Goal: Task Accomplishment & Management: Manage account settings

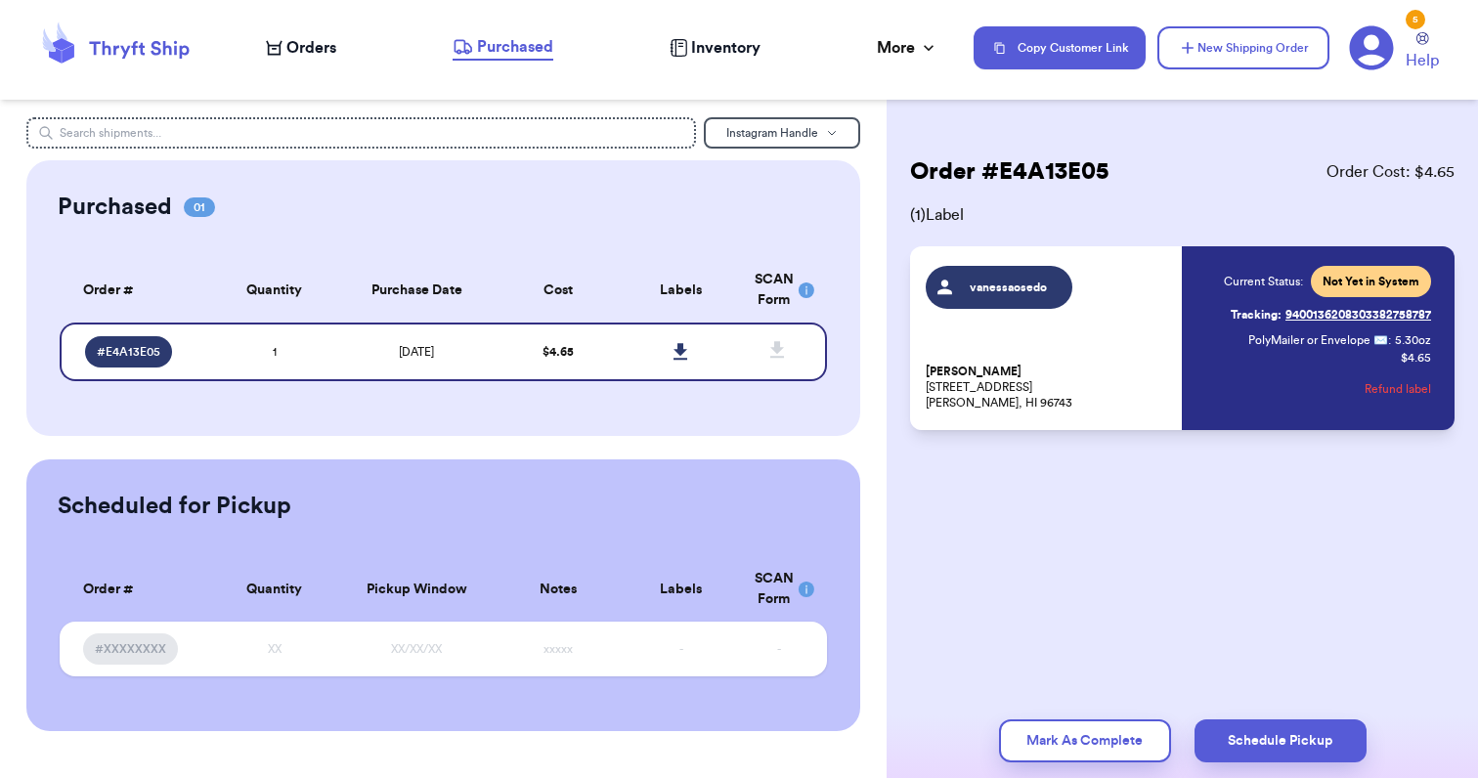
click at [1385, 43] on icon at bounding box center [1372, 48] width 44 height 44
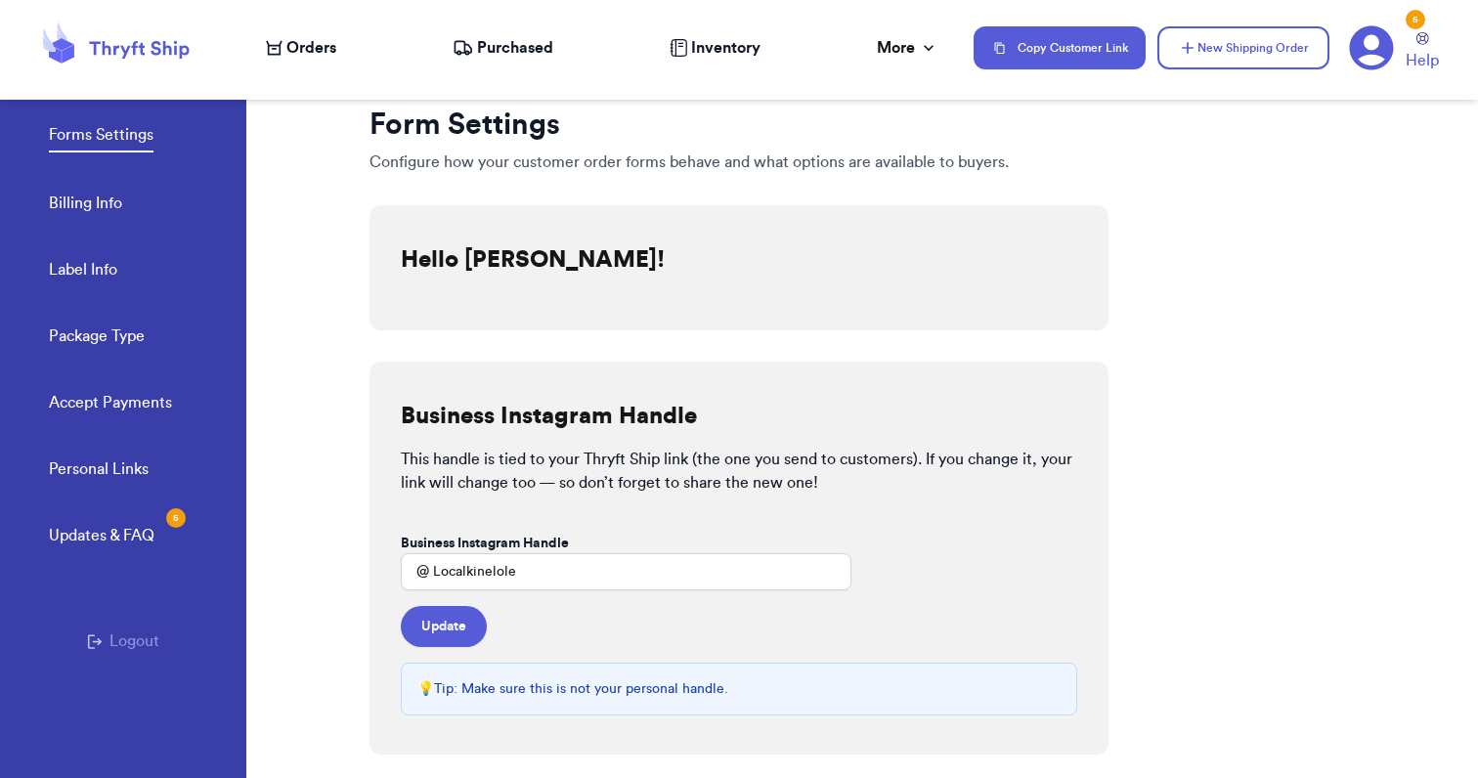
click at [143, 46] on icon at bounding box center [139, 50] width 100 height 18
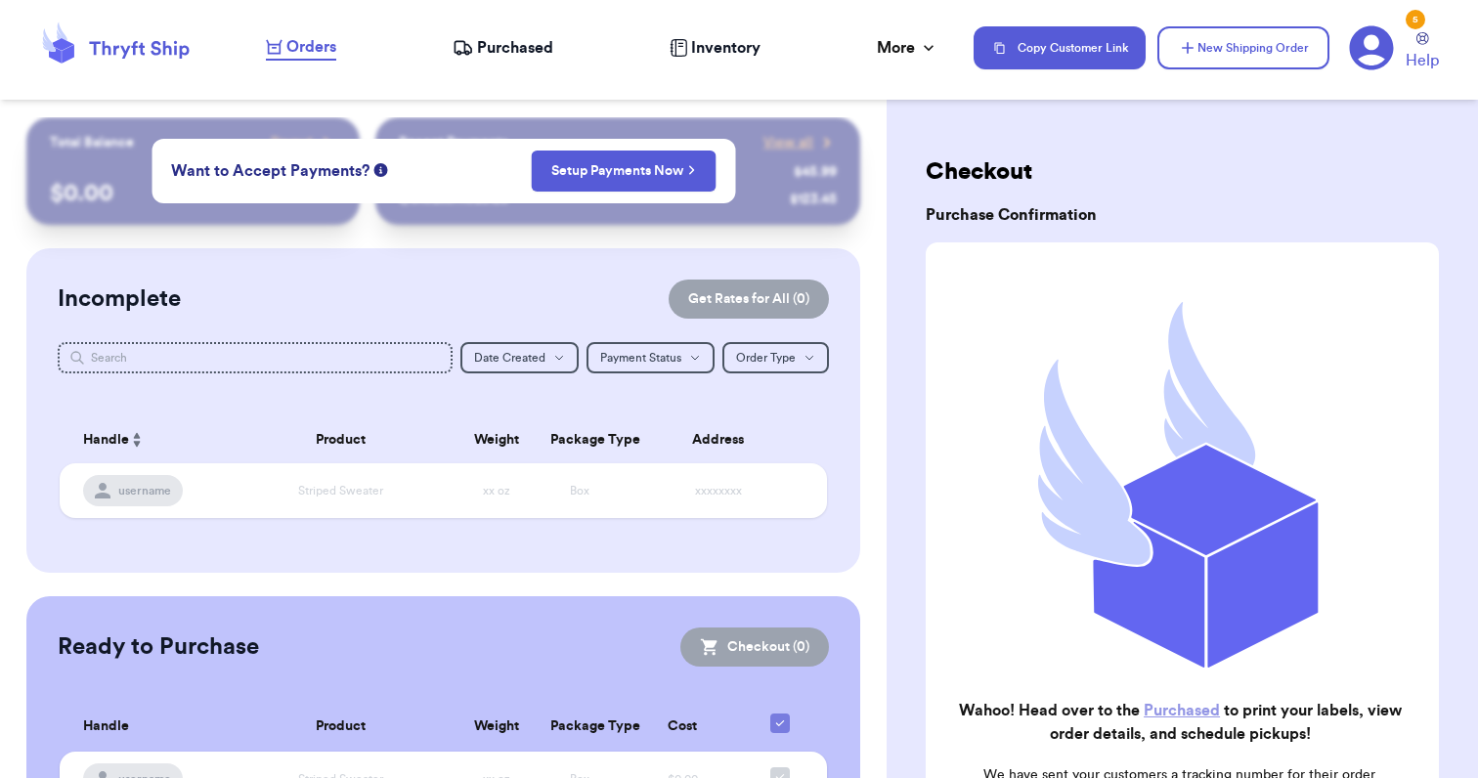
click at [535, 67] on nav "Orders Purchased Inventory More Stats Completed Orders Payments Payouts Copy Cu…" at bounding box center [862, 48] width 1232 height 65
click at [469, 290] on div "Incomplete Get Rates for All ( 0 )" at bounding box center [443, 299] width 771 height 39
click at [477, 53] on span "Purchased" at bounding box center [515, 47] width 76 height 23
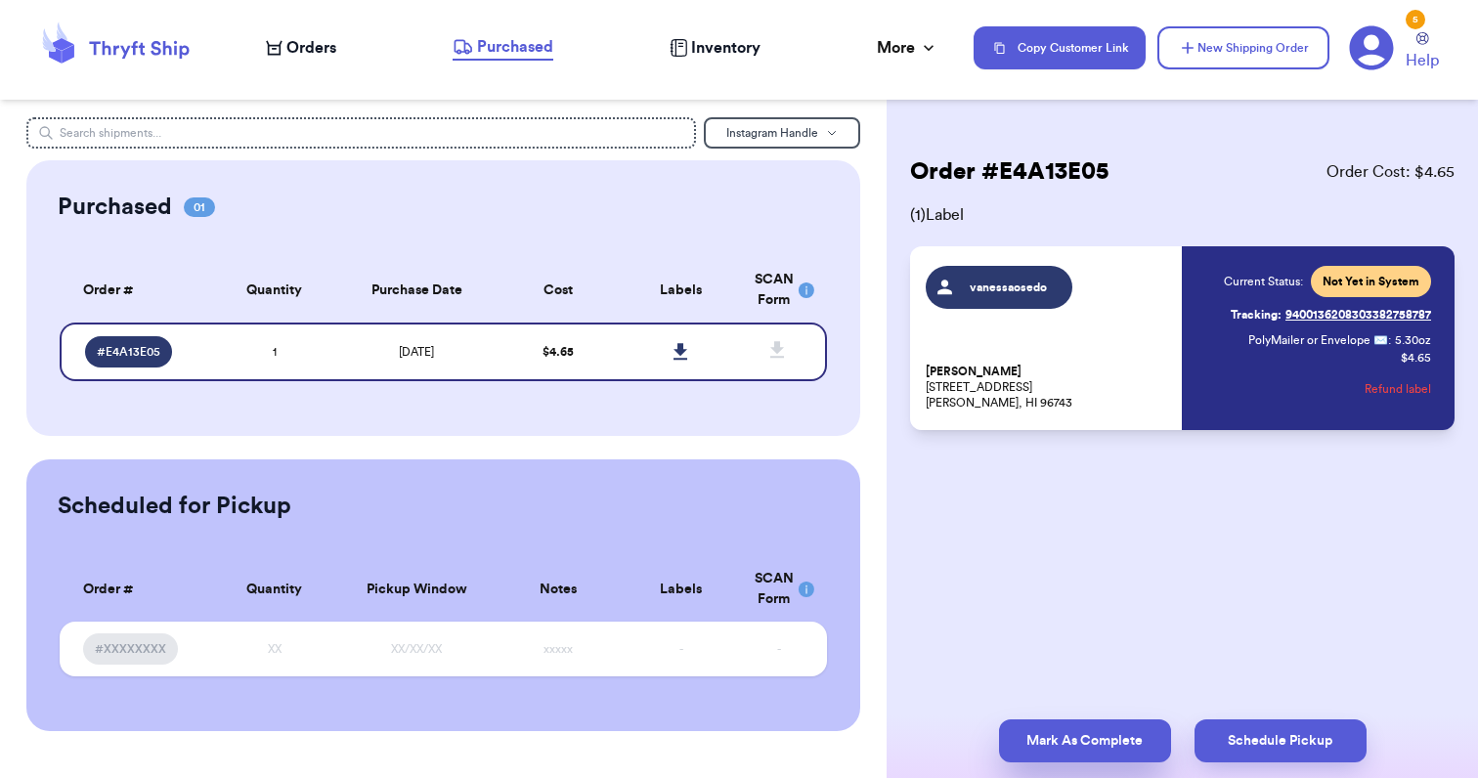
click at [1068, 731] on button "Mark As Complete" at bounding box center [1085, 741] width 172 height 43
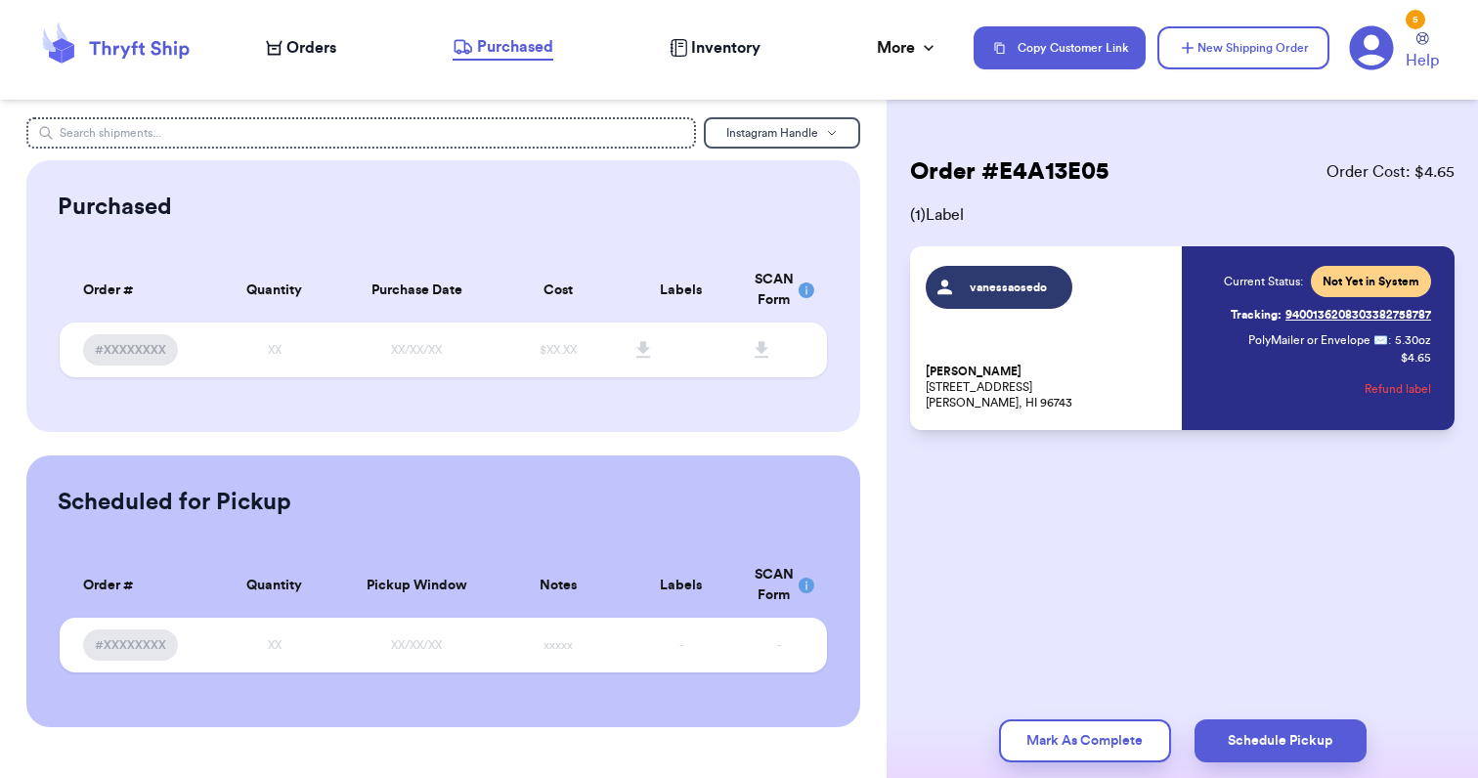
click at [1381, 39] on icon at bounding box center [1372, 48] width 44 height 44
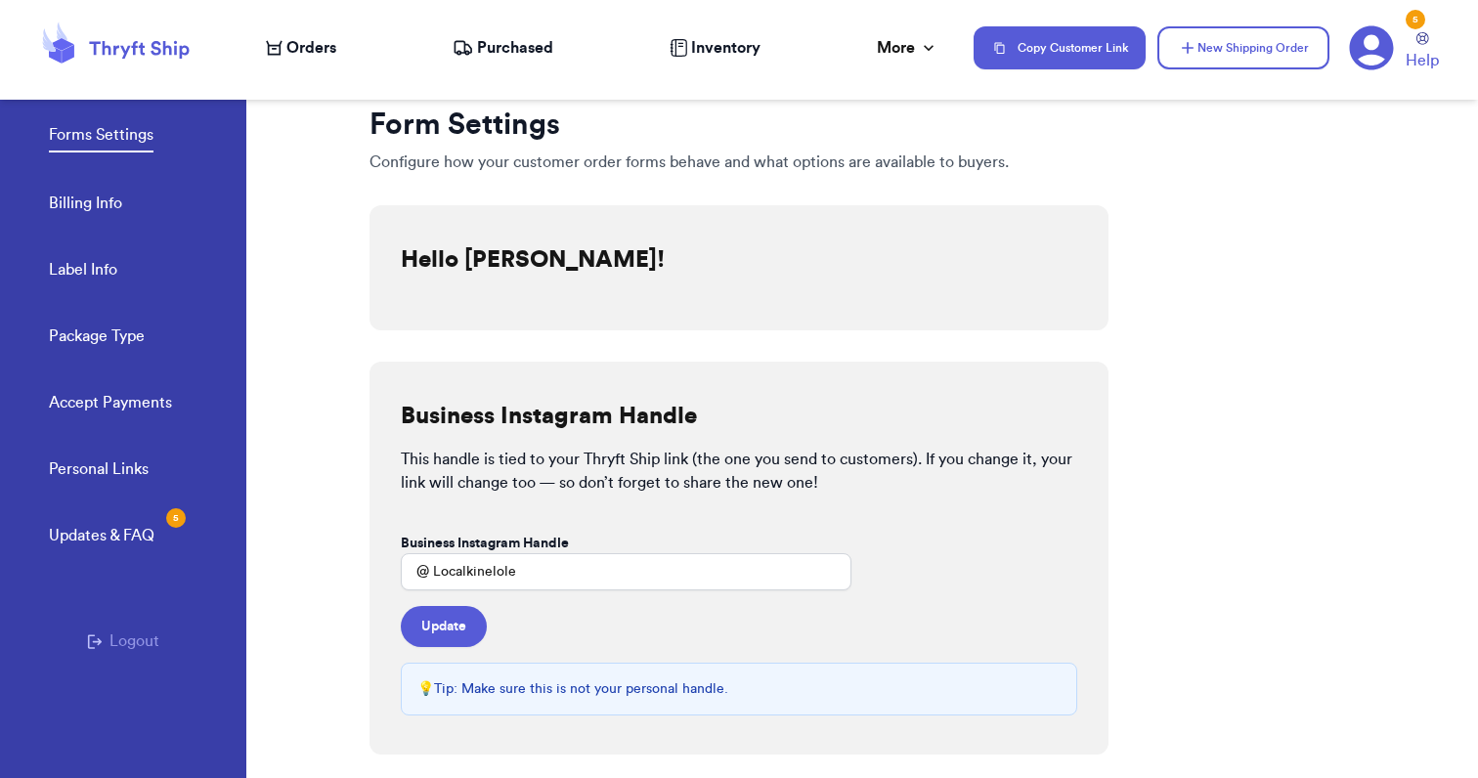
click at [129, 636] on button "Logout" at bounding box center [123, 641] width 72 height 23
